Goal: Book appointment/travel/reservation

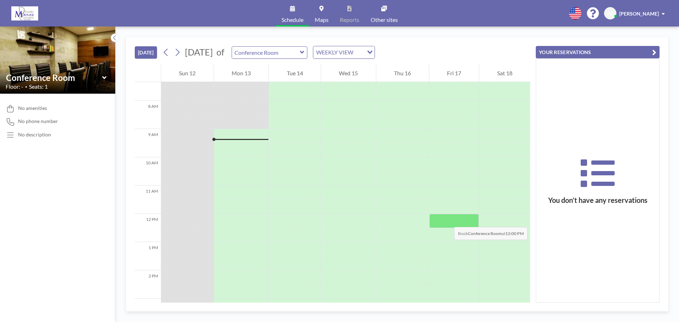
scroll to position [212, 0]
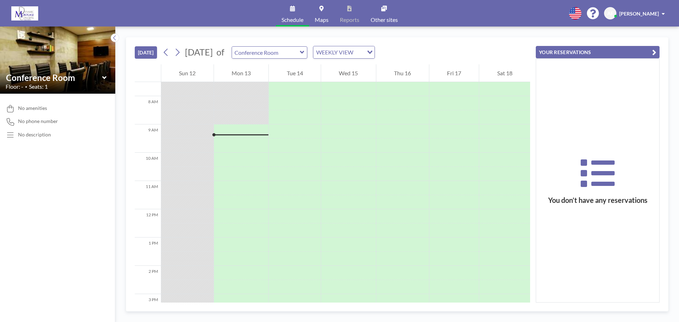
click at [238, 129] on div at bounding box center [241, 131] width 55 height 14
click at [239, 136] on div at bounding box center [241, 136] width 55 height 3
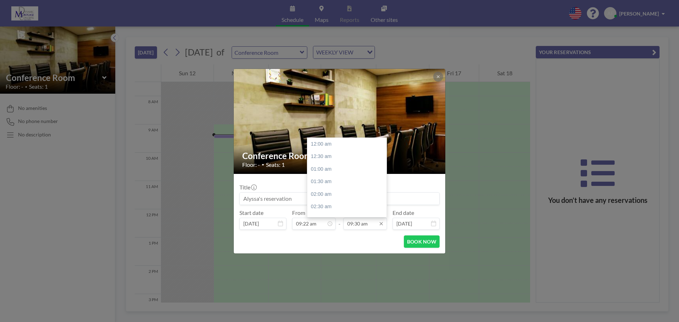
scroll to position [239, 0]
click at [321, 169] on div "10:30 am" at bounding box center [348, 169] width 83 height 13
type input "10:30 am"
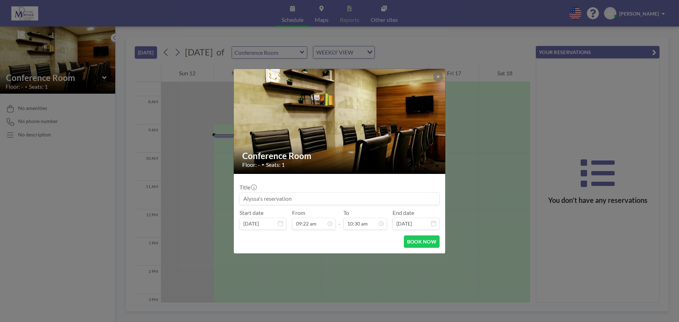
drag, startPoint x: 317, startPoint y: 201, endPoint x: 316, endPoint y: 189, distance: 11.8
click at [317, 201] on input at bounding box center [339, 199] width 199 height 12
type input "Kyla and Alyssa"
click at [415, 243] on button "BOOK NOW" at bounding box center [422, 241] width 36 height 12
